Goal: Find specific page/section: Find specific page/section

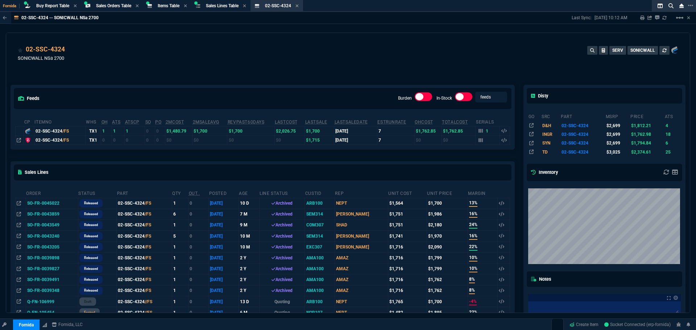
select select "9: OCAM"
click at [169, 6] on span "Items Table" at bounding box center [169, 5] width 22 height 5
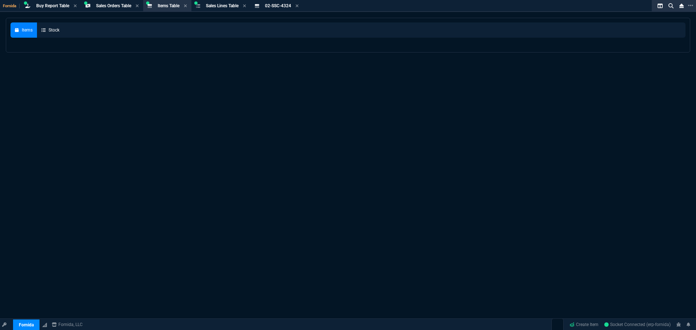
select select
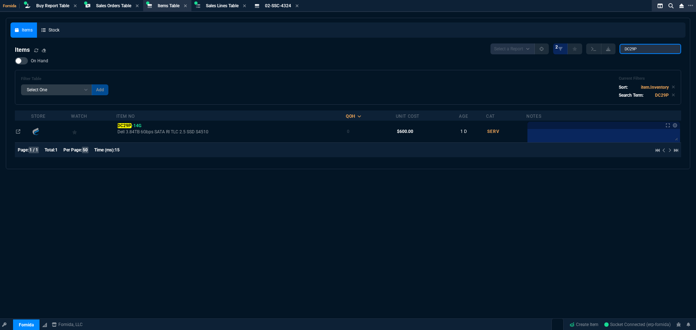
click at [629, 48] on input "DC29P" at bounding box center [651, 49] width 62 height 10
paste input "search"
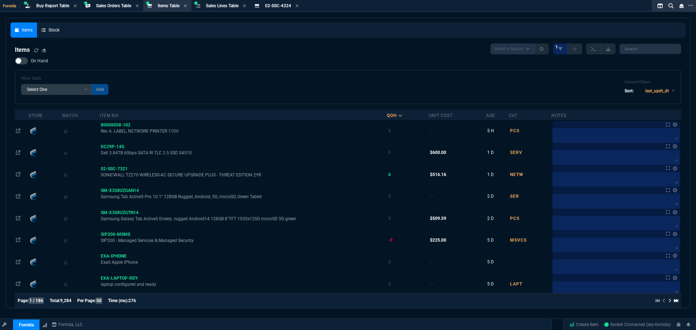
drag, startPoint x: 434, startPoint y: 77, endPoint x: 474, endPoint y: 72, distance: 40.1
click at [434, 77] on div "Filter Table Select One Add Filter () Age () Cat (item.ItemCategoryCode) Item N…" at bounding box center [348, 87] width 654 height 22
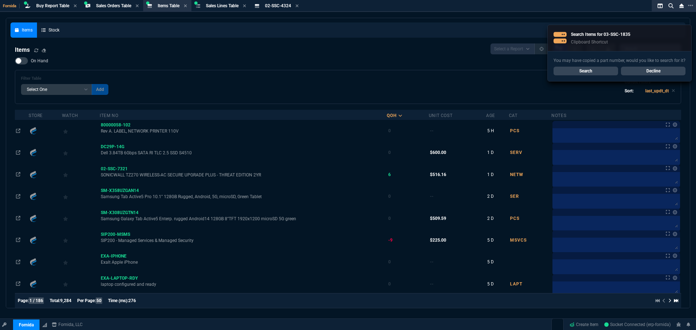
click at [609, 67] on link "Search" at bounding box center [586, 71] width 65 height 9
